Goal: Task Accomplishment & Management: Use online tool/utility

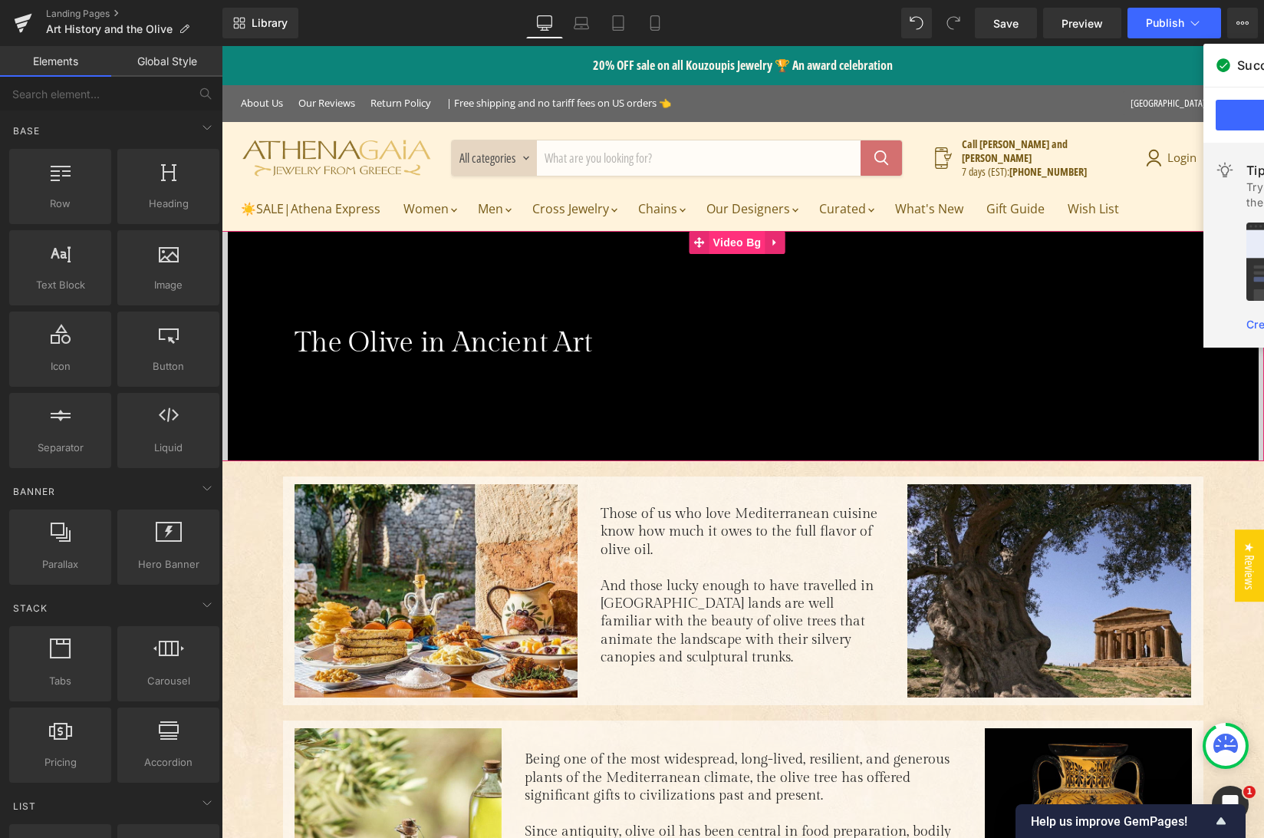
click at [742, 247] on span "Video Bg" at bounding box center [738, 242] width 56 height 23
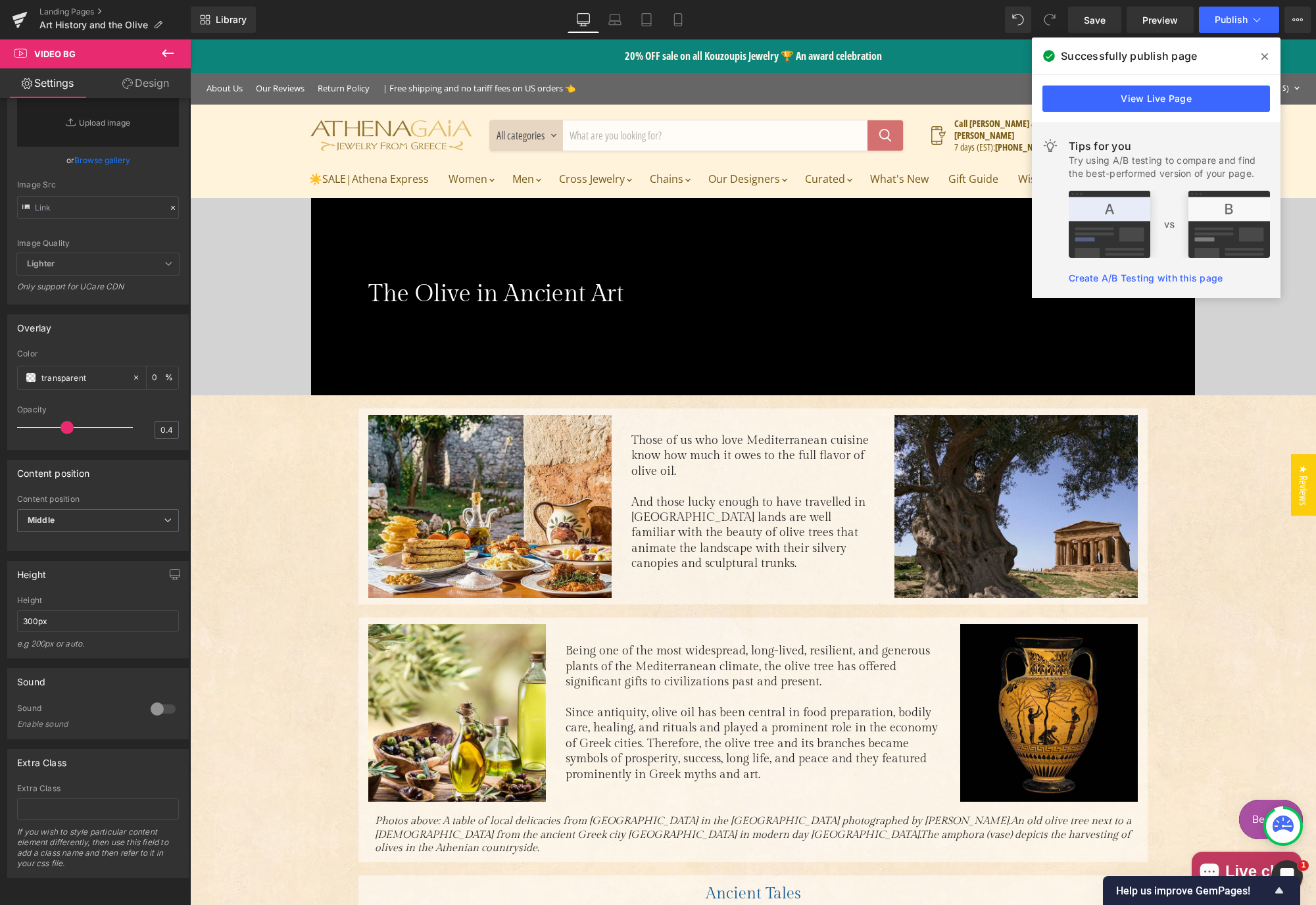
scroll to position [355, 0]
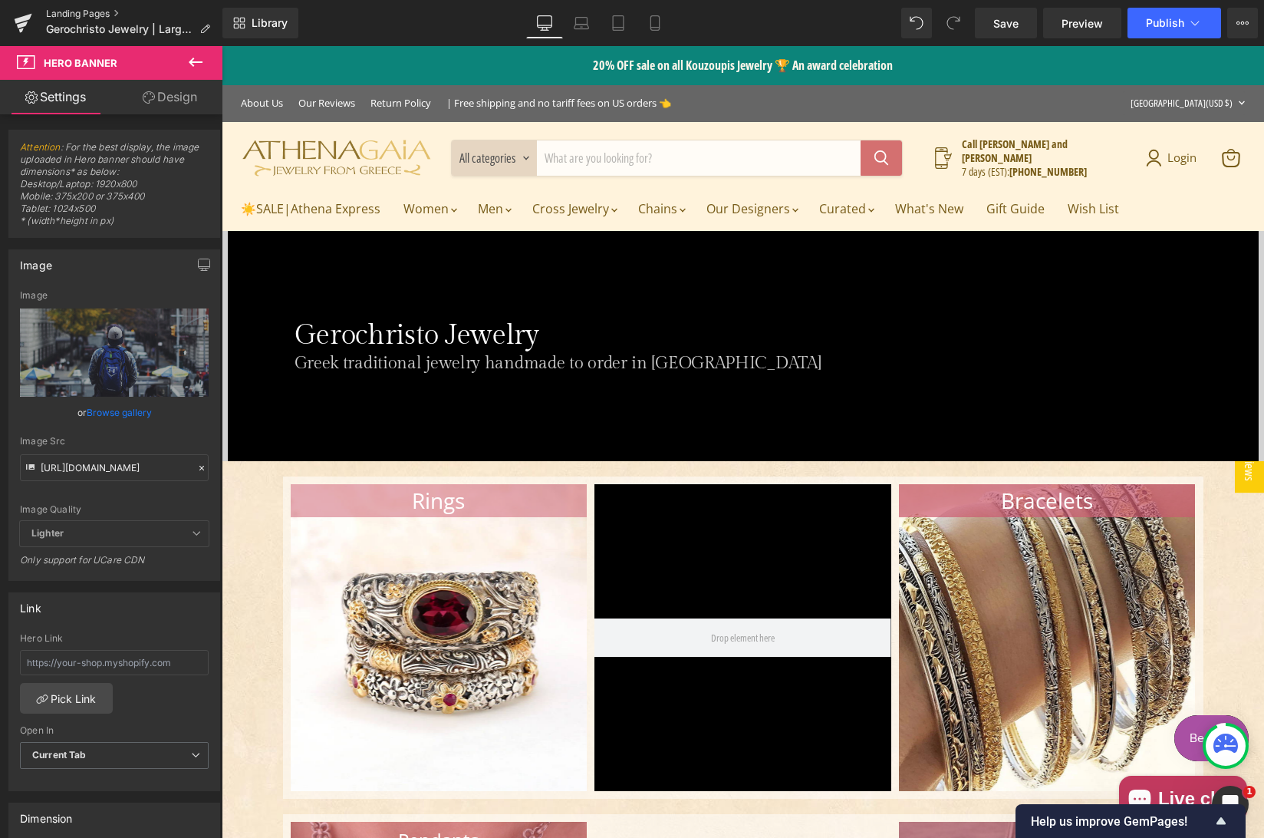
click at [69, 18] on link "Landing Pages" at bounding box center [134, 14] width 176 height 12
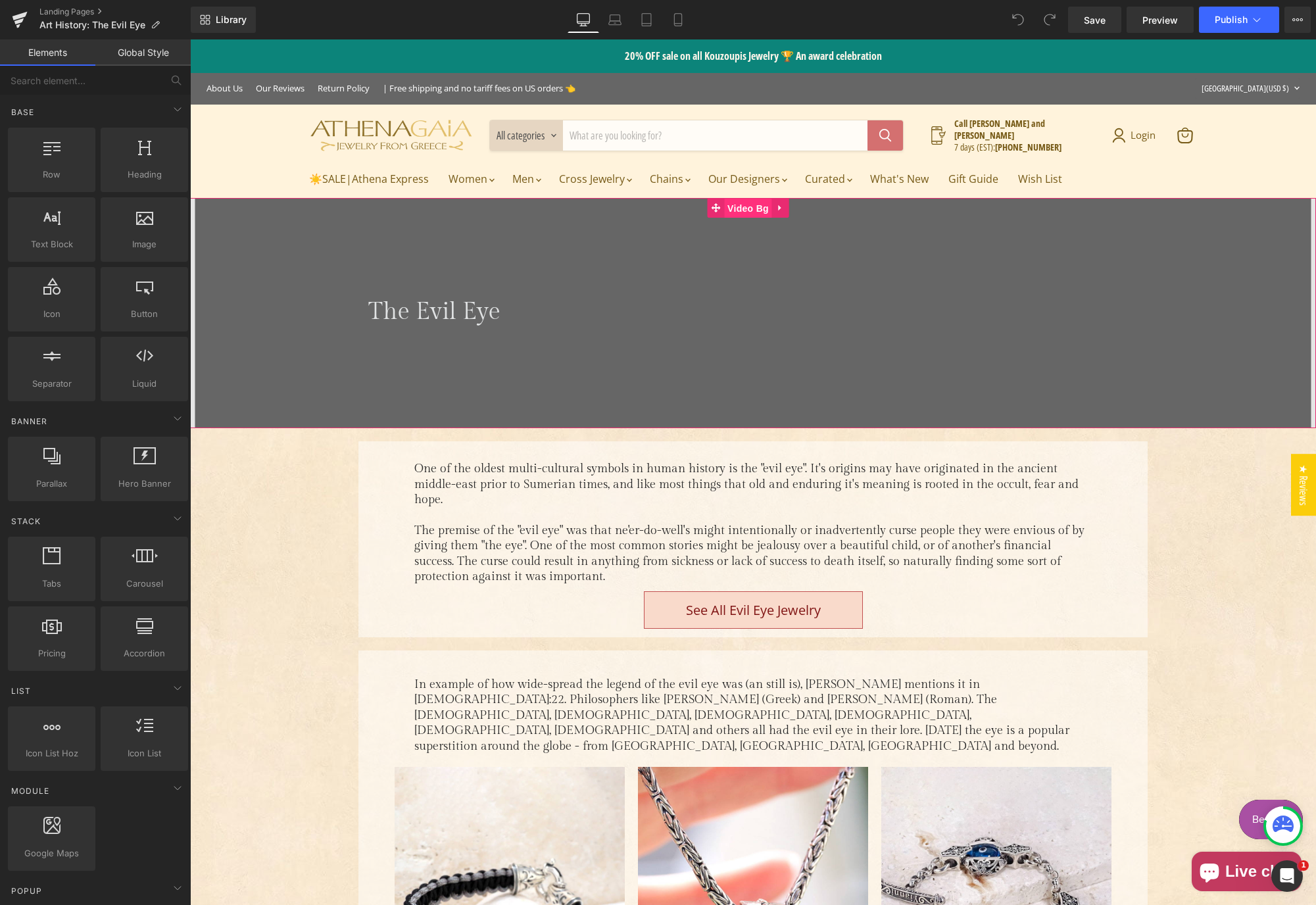
click at [736, 210] on span "Video Bg" at bounding box center [748, 208] width 48 height 20
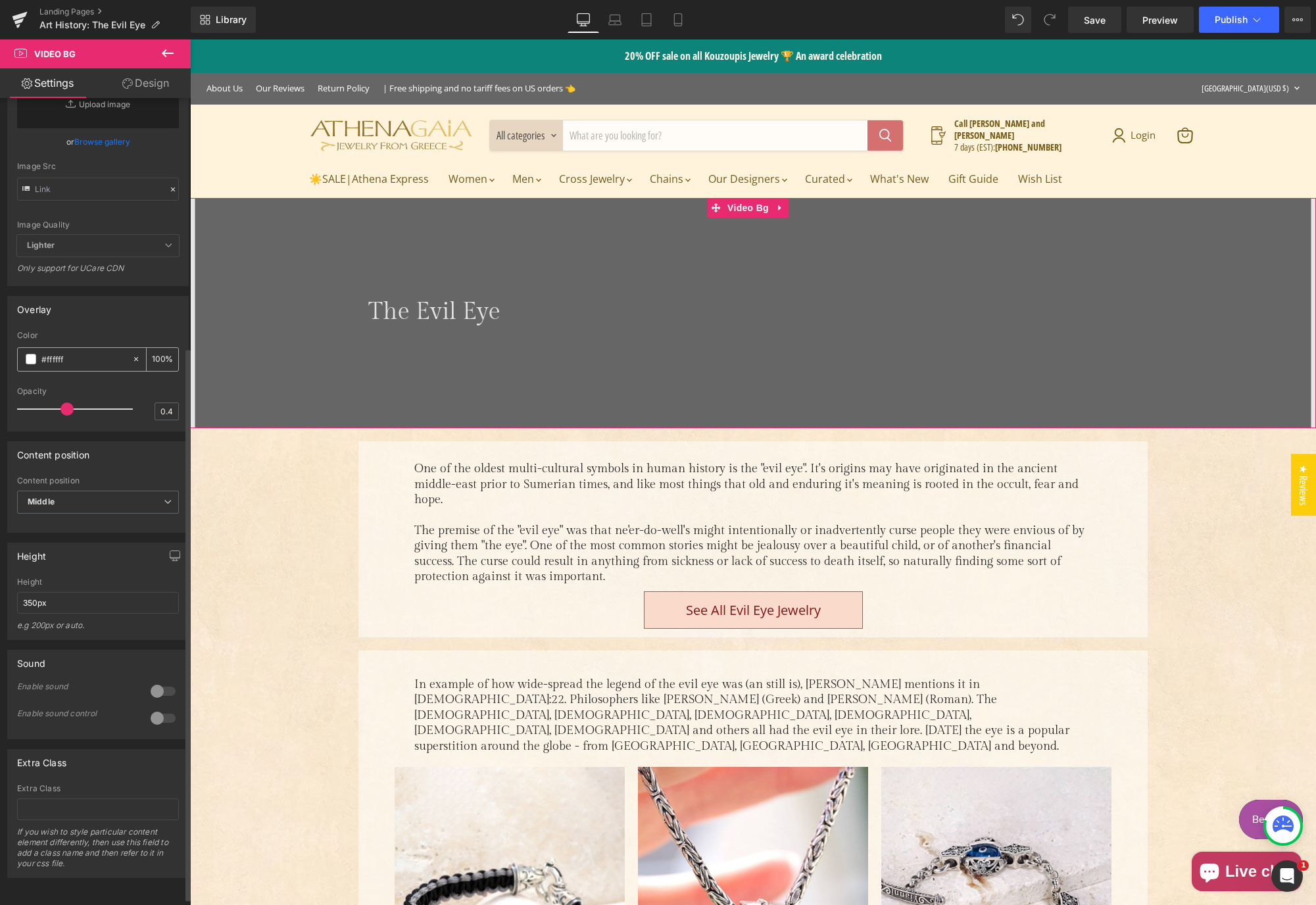
scroll to position [373, 0]
click at [33, 597] on input "350px" at bounding box center [98, 602] width 162 height 21
click at [31, 595] on input "350px" at bounding box center [98, 602] width 162 height 21
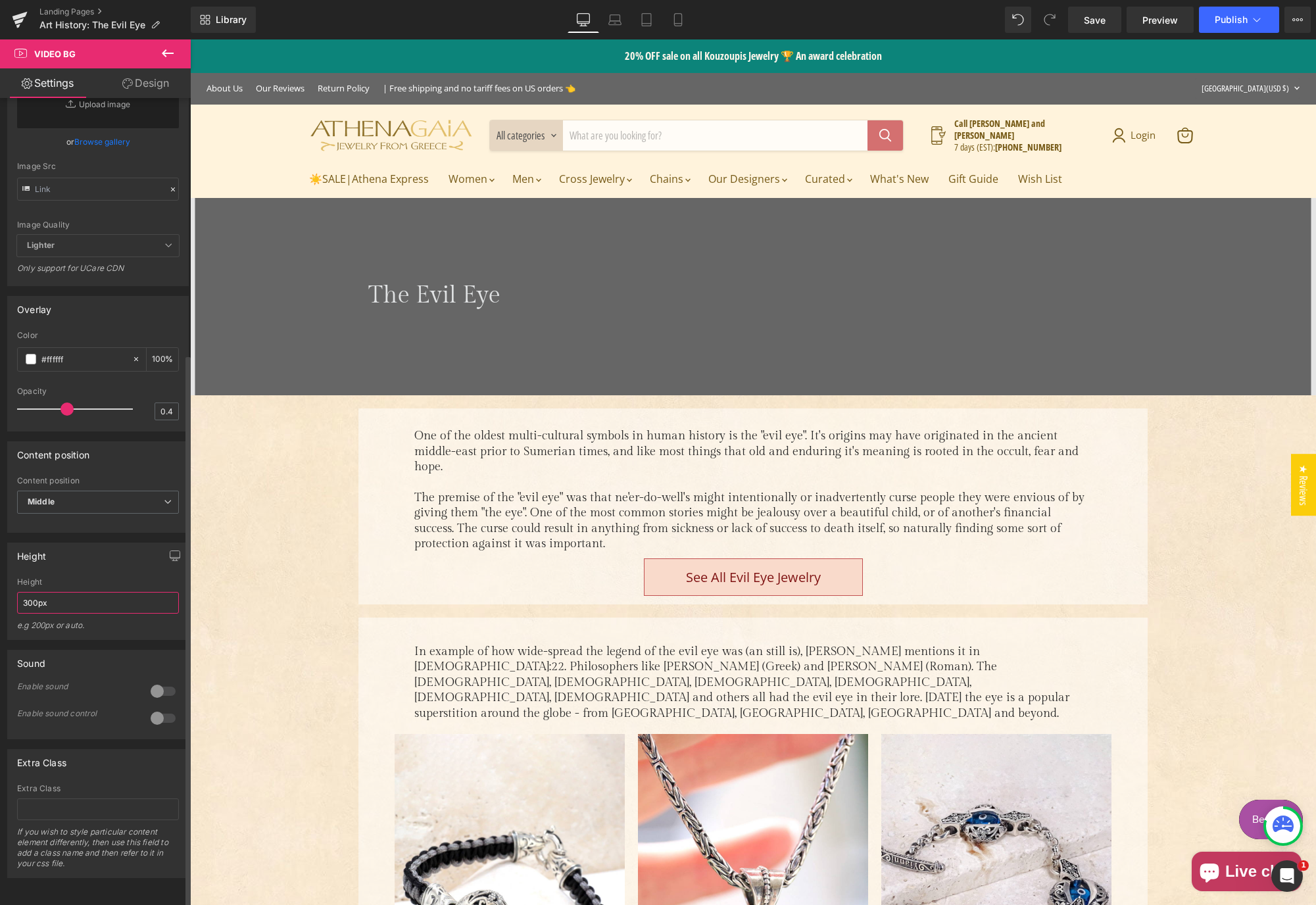
click at [60, 596] on input "300px" at bounding box center [98, 602] width 162 height 21
type input "300px"
click at [1218, 27] on button "Publish" at bounding box center [1240, 20] width 81 height 27
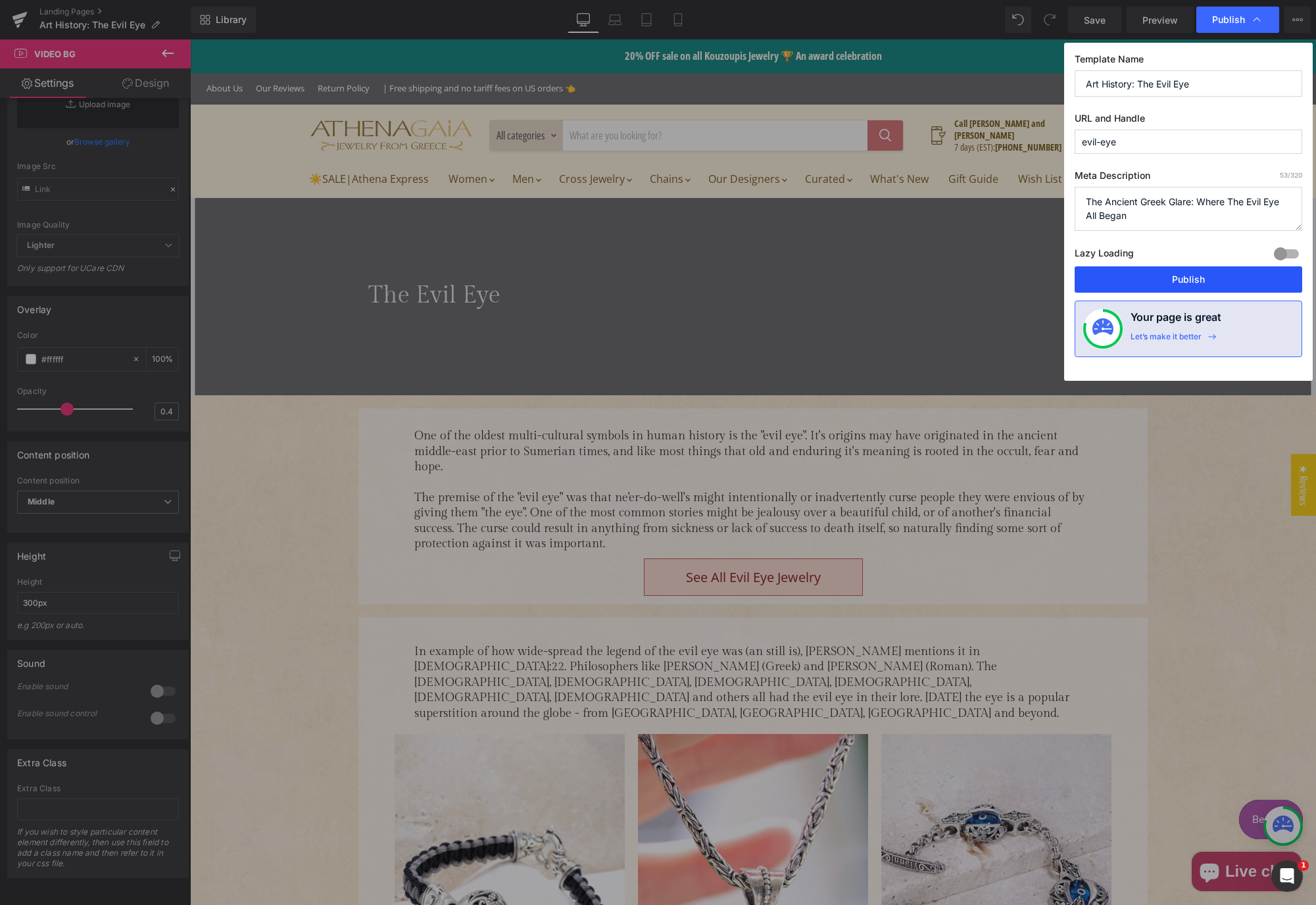
click at [1175, 273] on button "Publish" at bounding box center [1188, 279] width 227 height 27
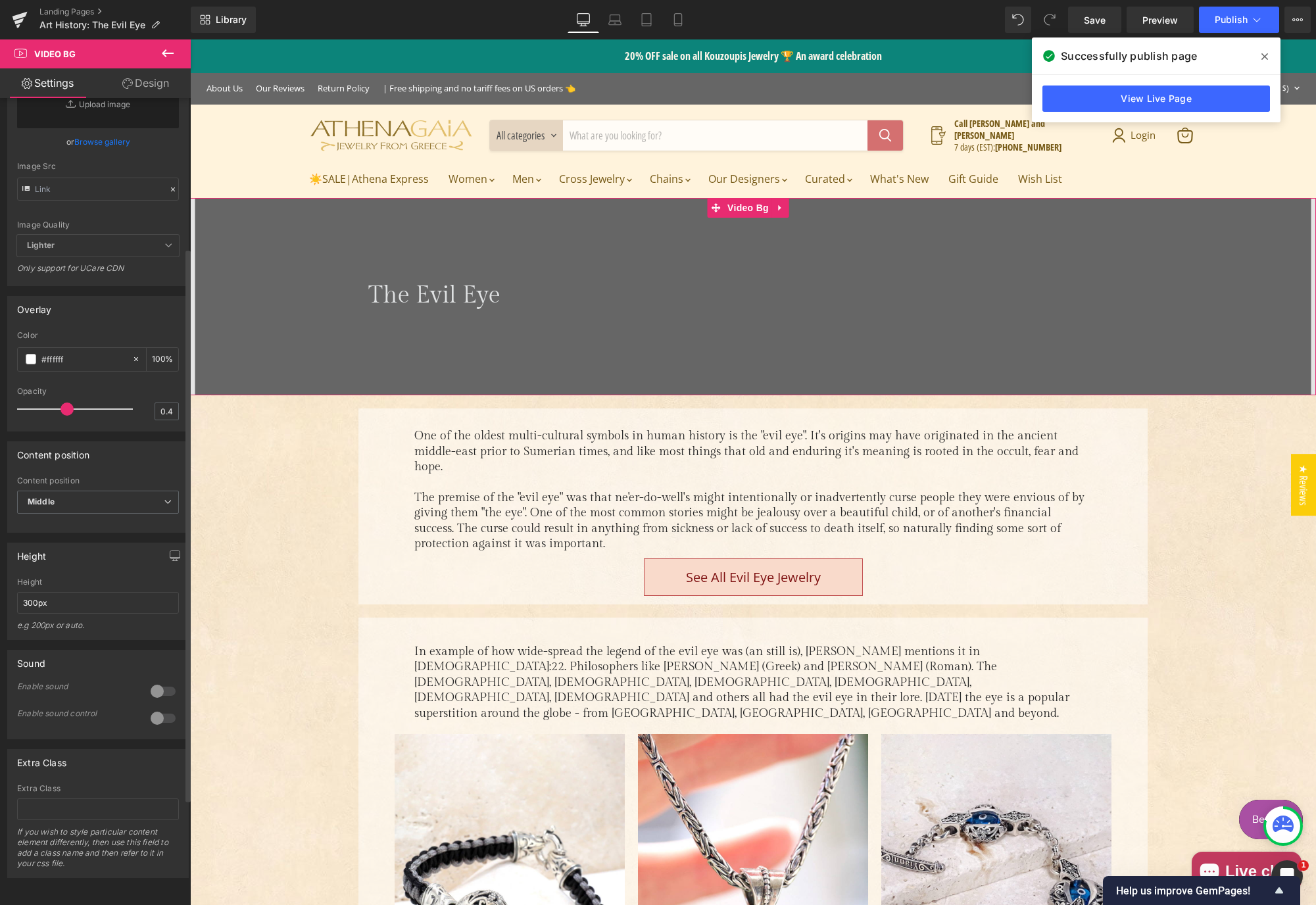
scroll to position [44, 0]
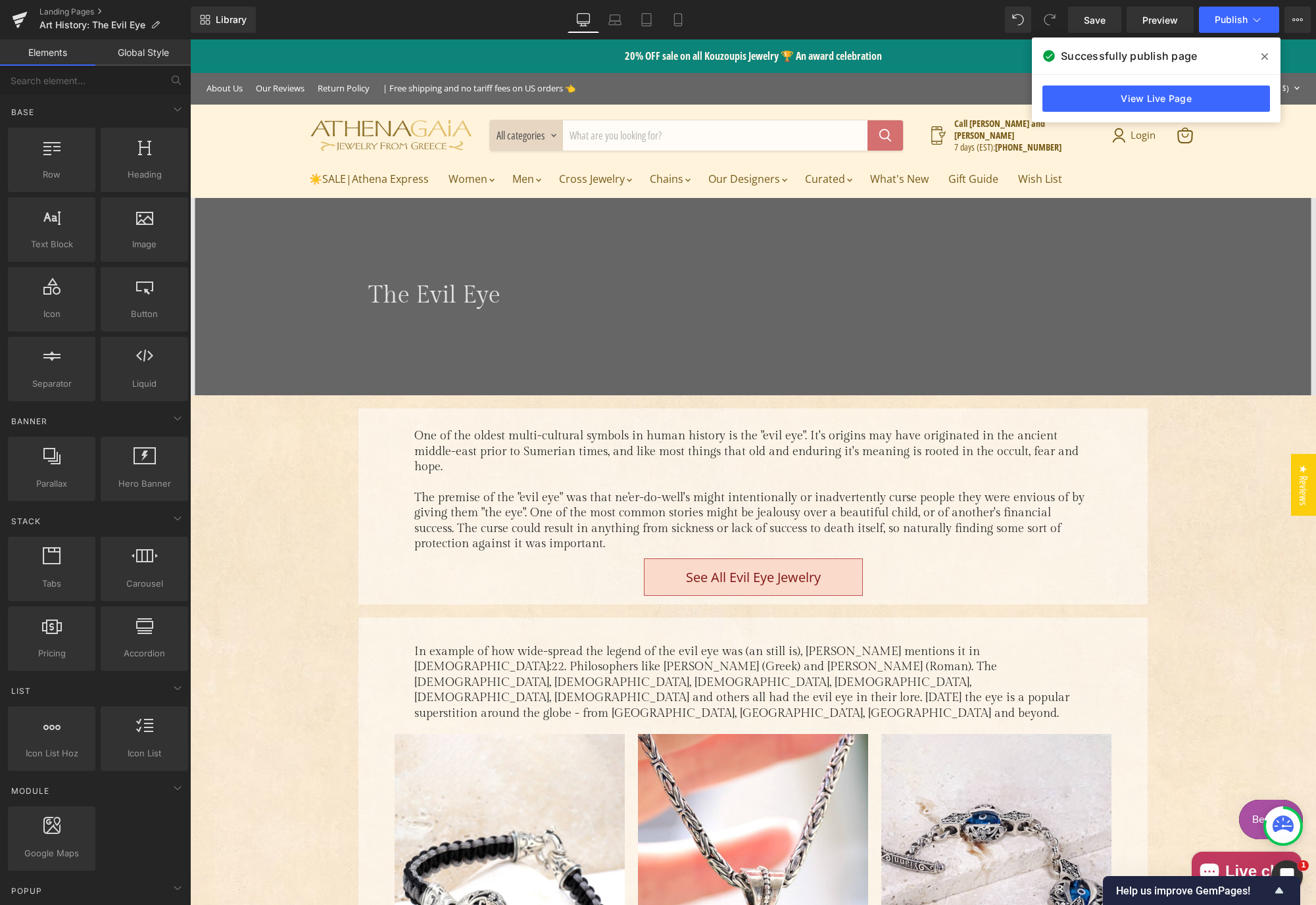
click at [443, 442] on p "One of the oldest multi-cultural symbols in human history is the "evil eye". It…" at bounding box center [753, 451] width 677 height 46
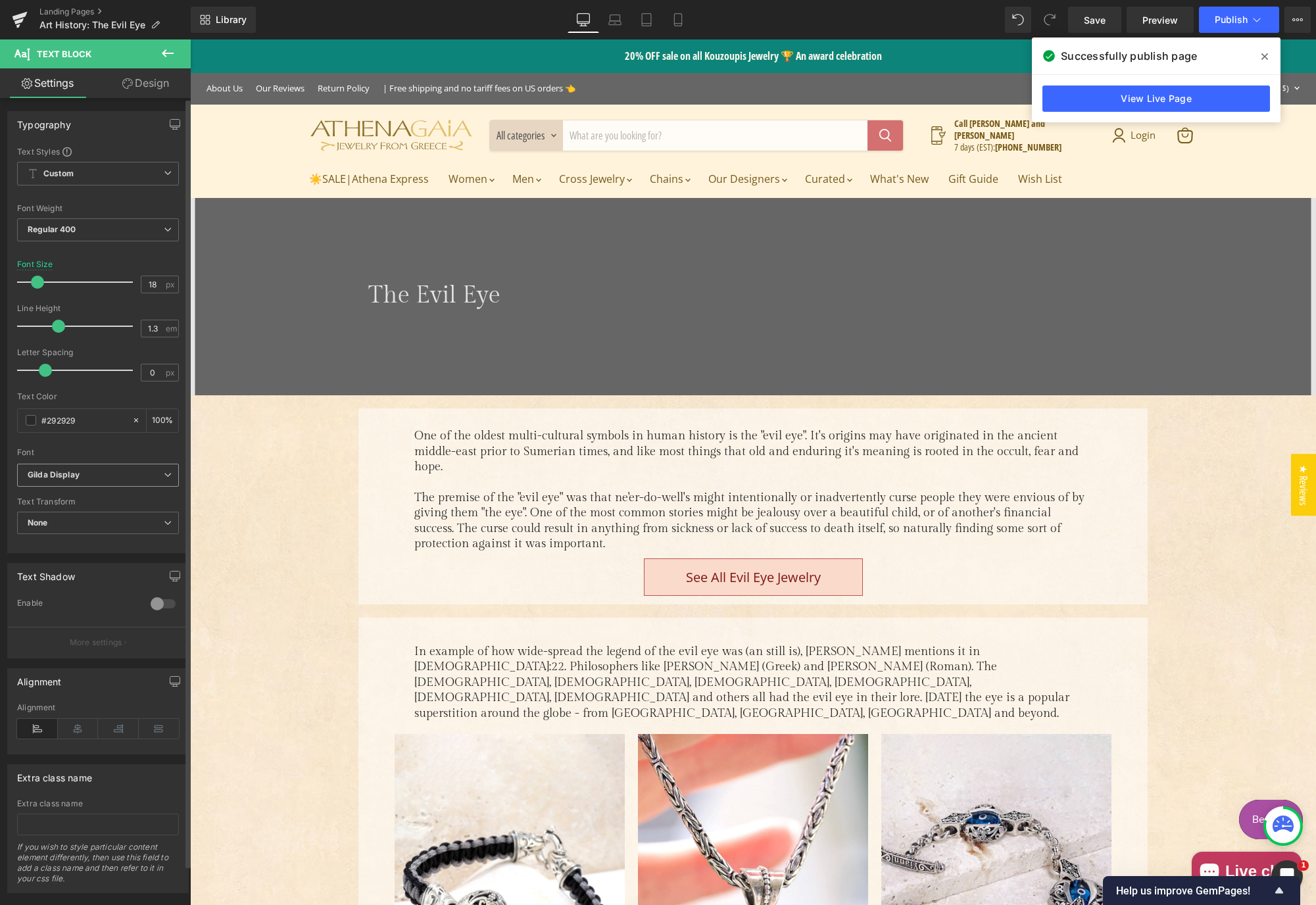
click at [146, 470] on b "Gilda Display" at bounding box center [95, 475] width 136 height 11
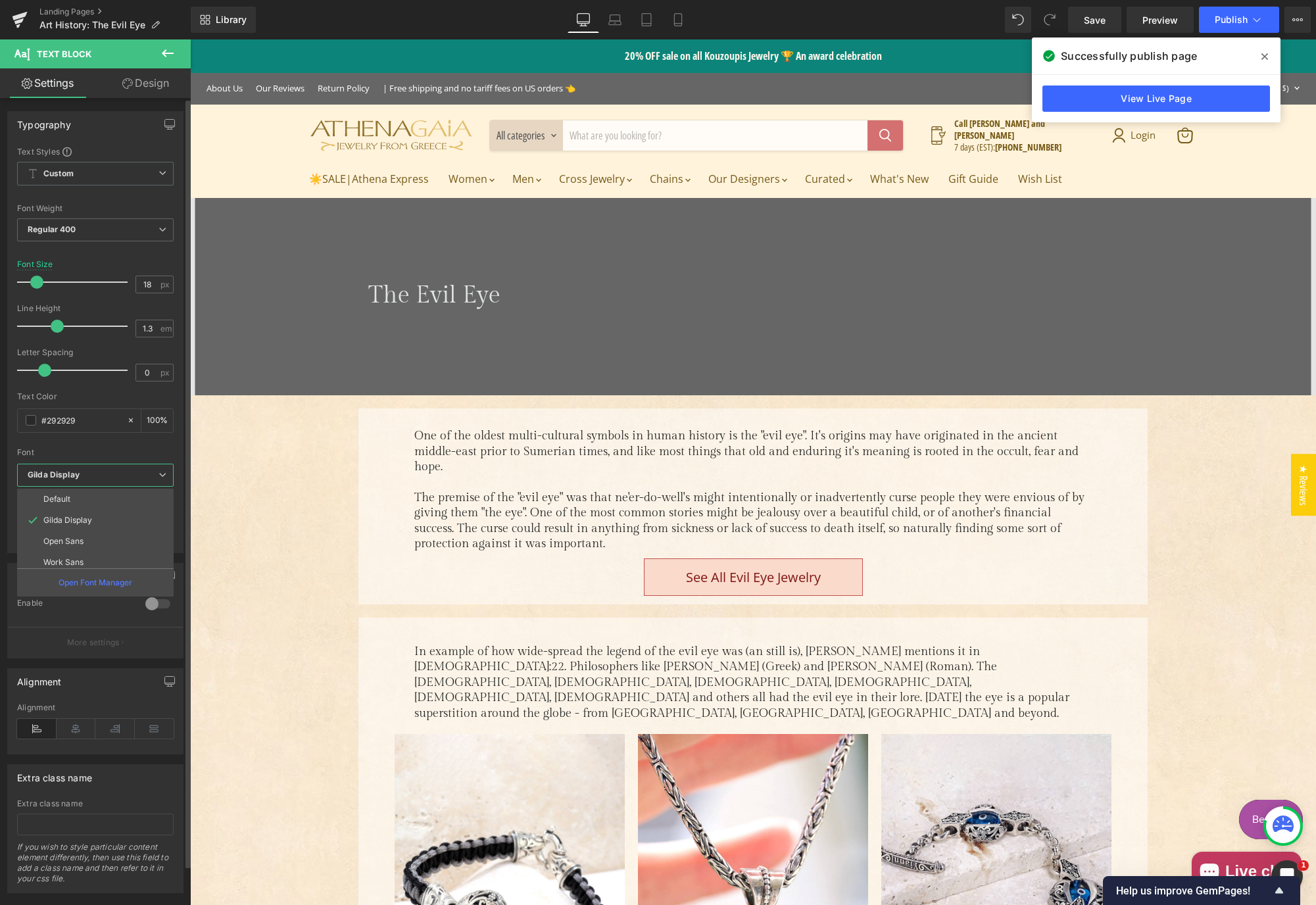
click at [146, 466] on span "Gilda Display" at bounding box center [95, 475] width 157 height 23
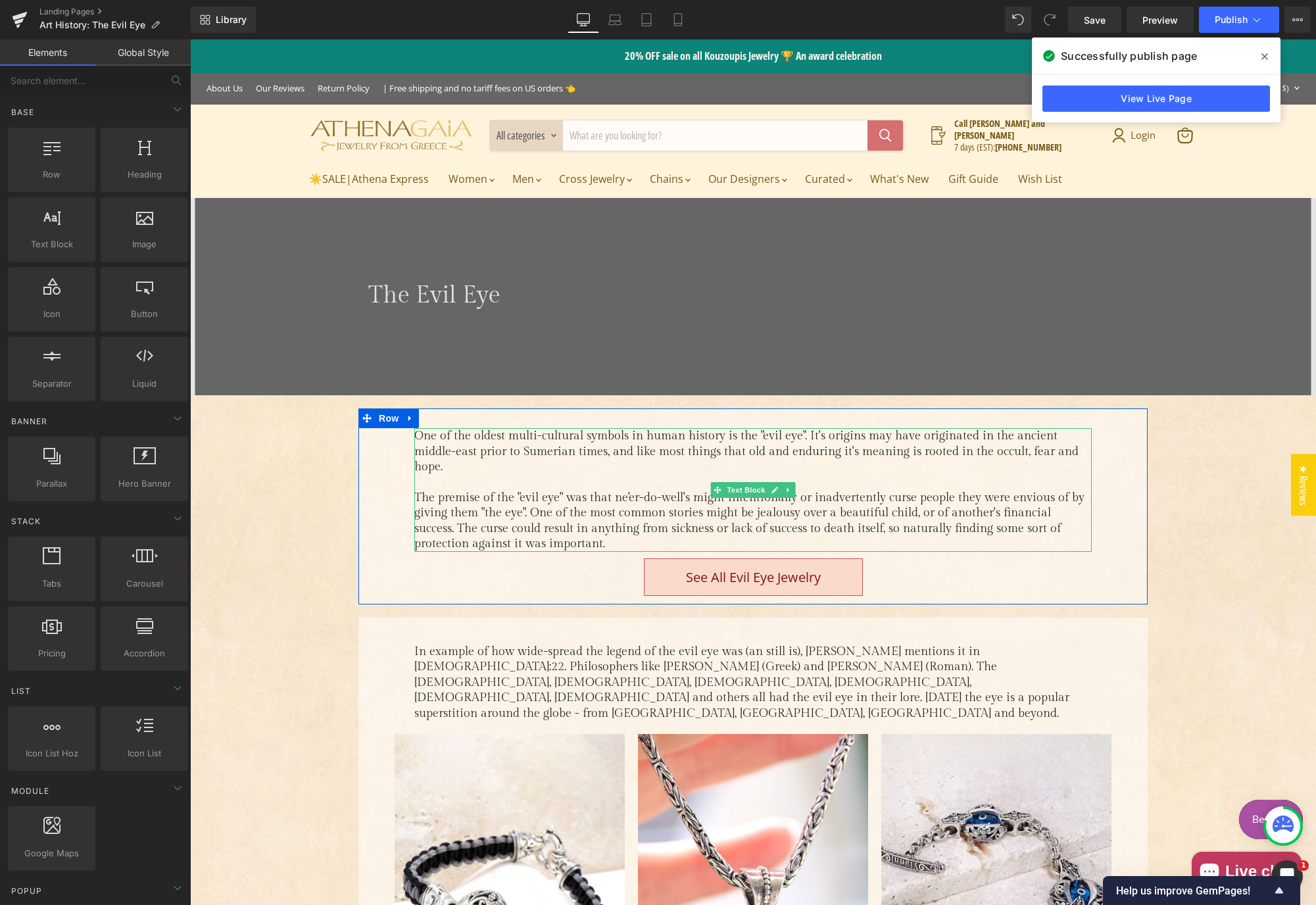
drag, startPoint x: 572, startPoint y: 508, endPoint x: 562, endPoint y: 504, distance: 10.8
click at [572, 508] on p "The premise of the "evil eye" was that ne'er-do-well's might intentionally or i…" at bounding box center [753, 521] width 677 height 62
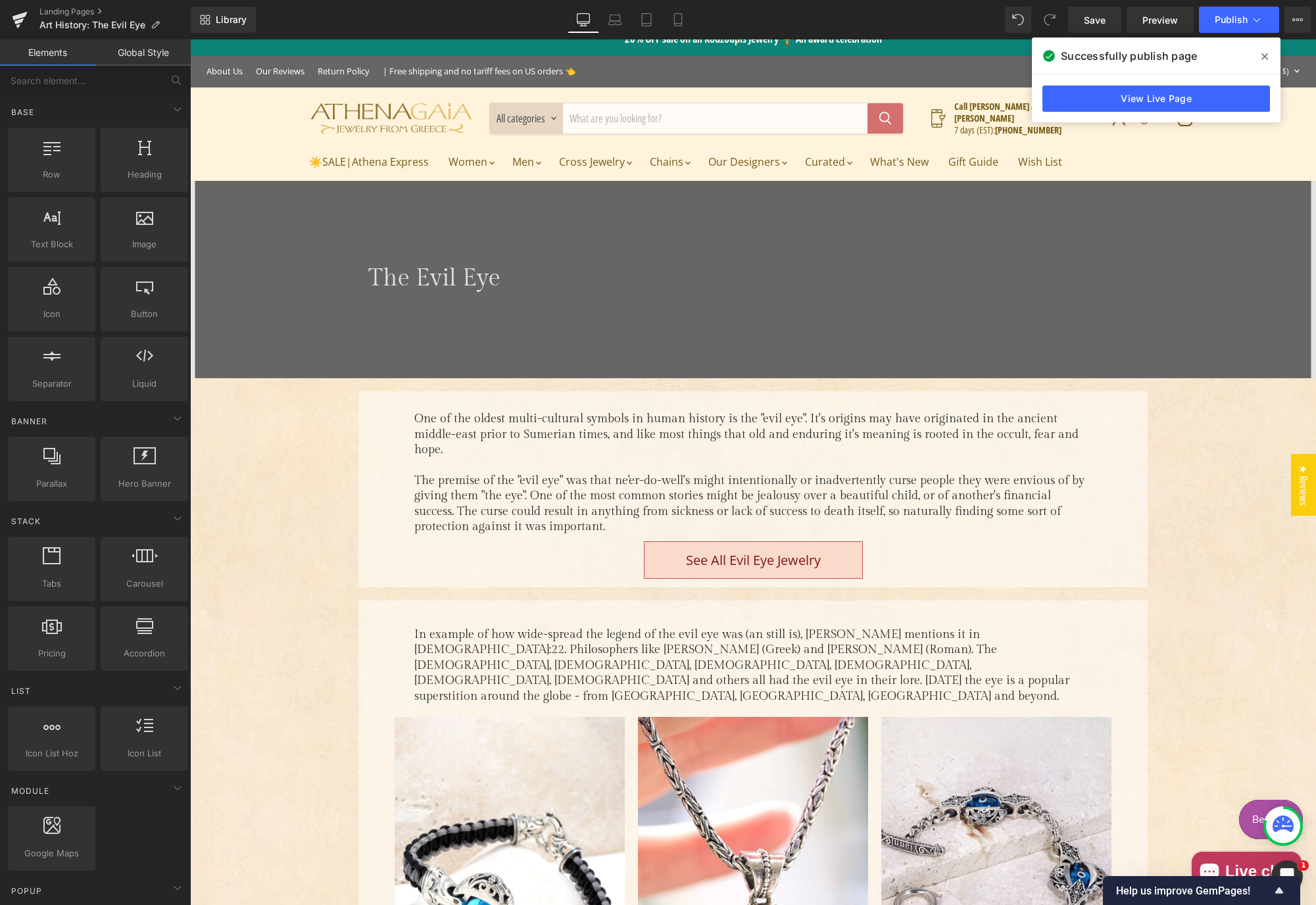
scroll to position [0, 0]
